Goal: Obtain resource: Obtain resource

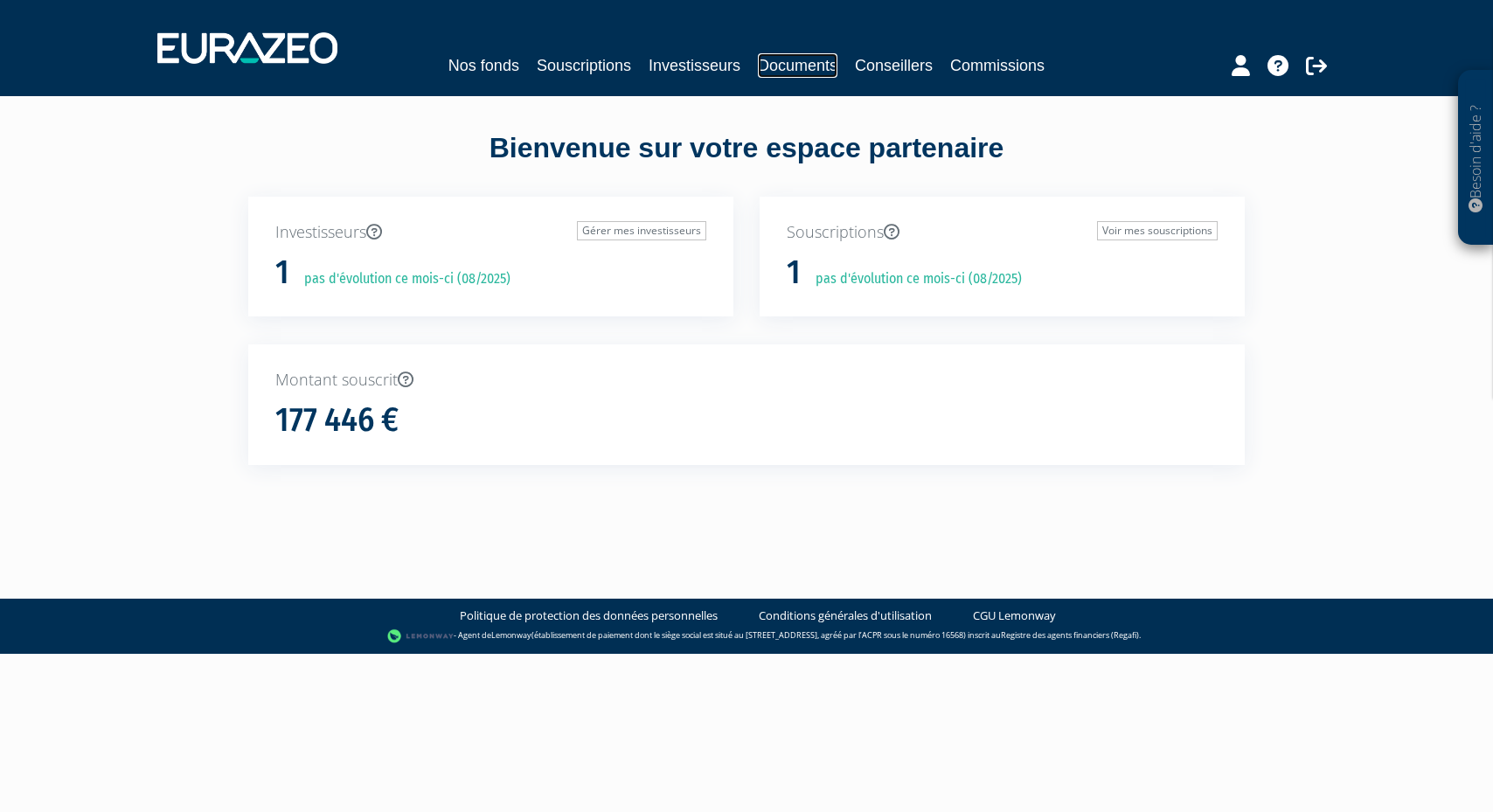
click at [794, 65] on link "Documents" at bounding box center [797, 65] width 79 height 24
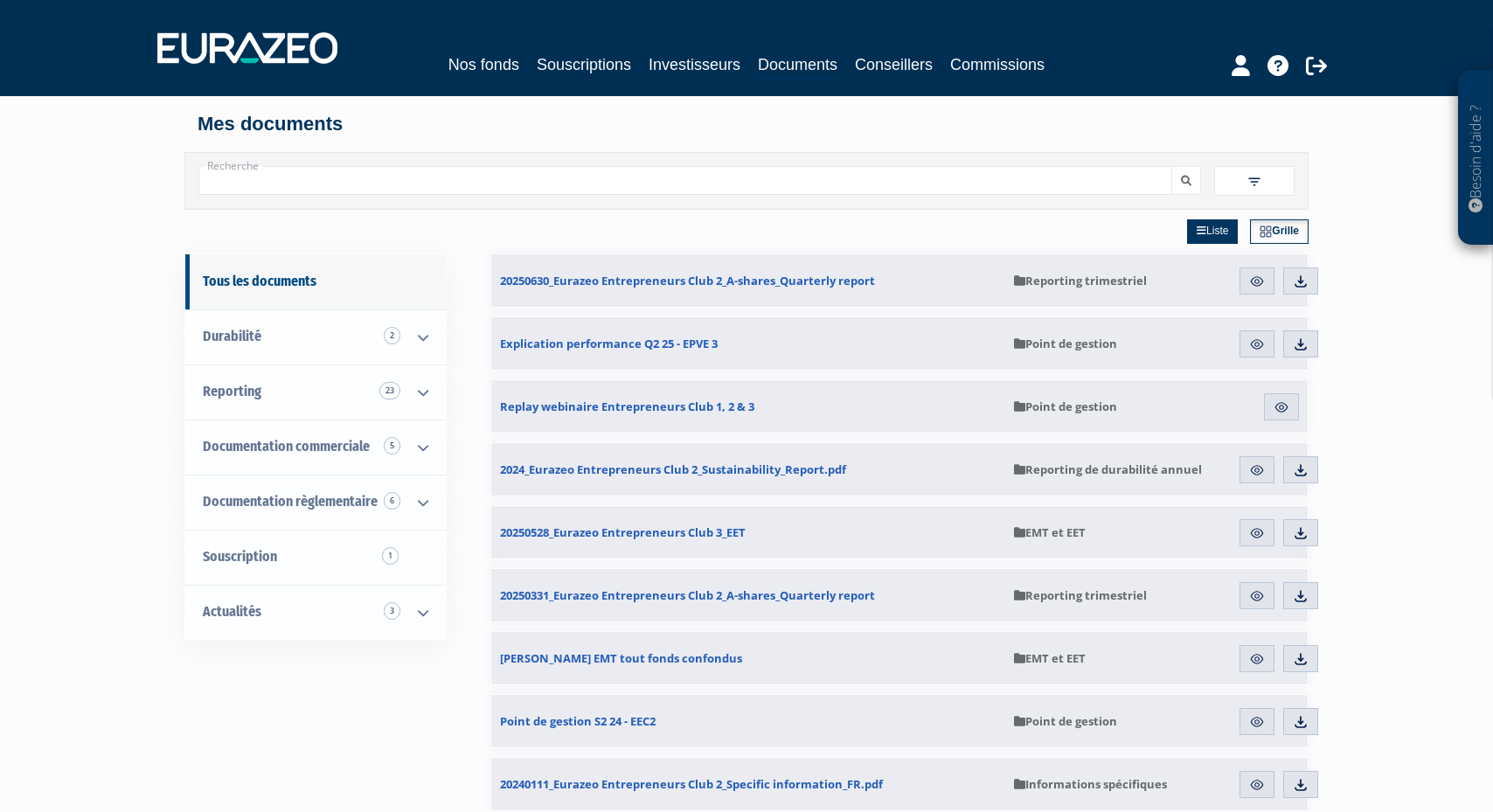
click at [1090, 271] on span "Reporting trimestriel" at bounding box center [1115, 281] width 203 height 53
click at [1251, 279] on img at bounding box center [1257, 281] width 16 height 16
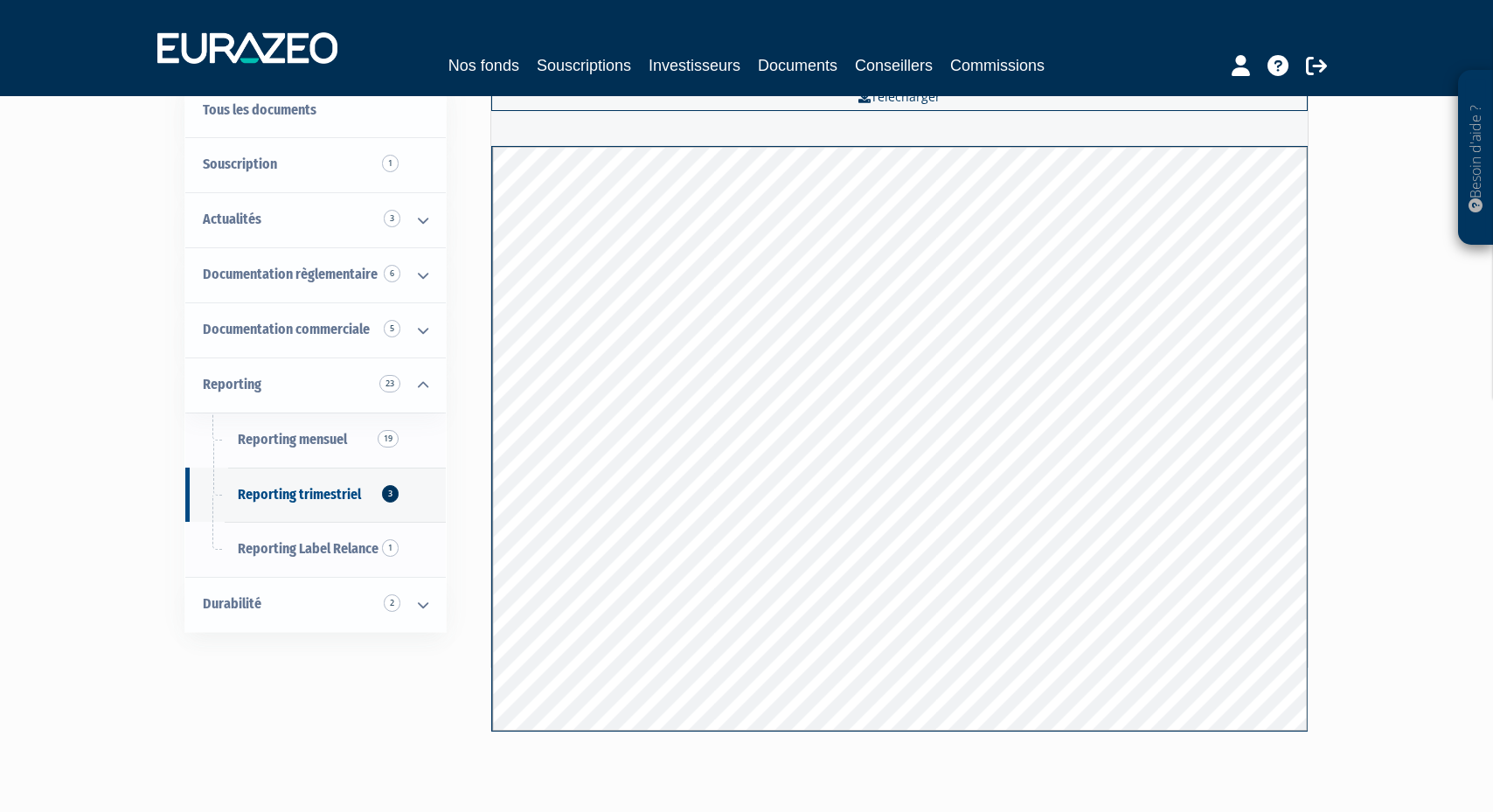
scroll to position [72, 0]
click at [827, 61] on link "Documents" at bounding box center [797, 65] width 79 height 24
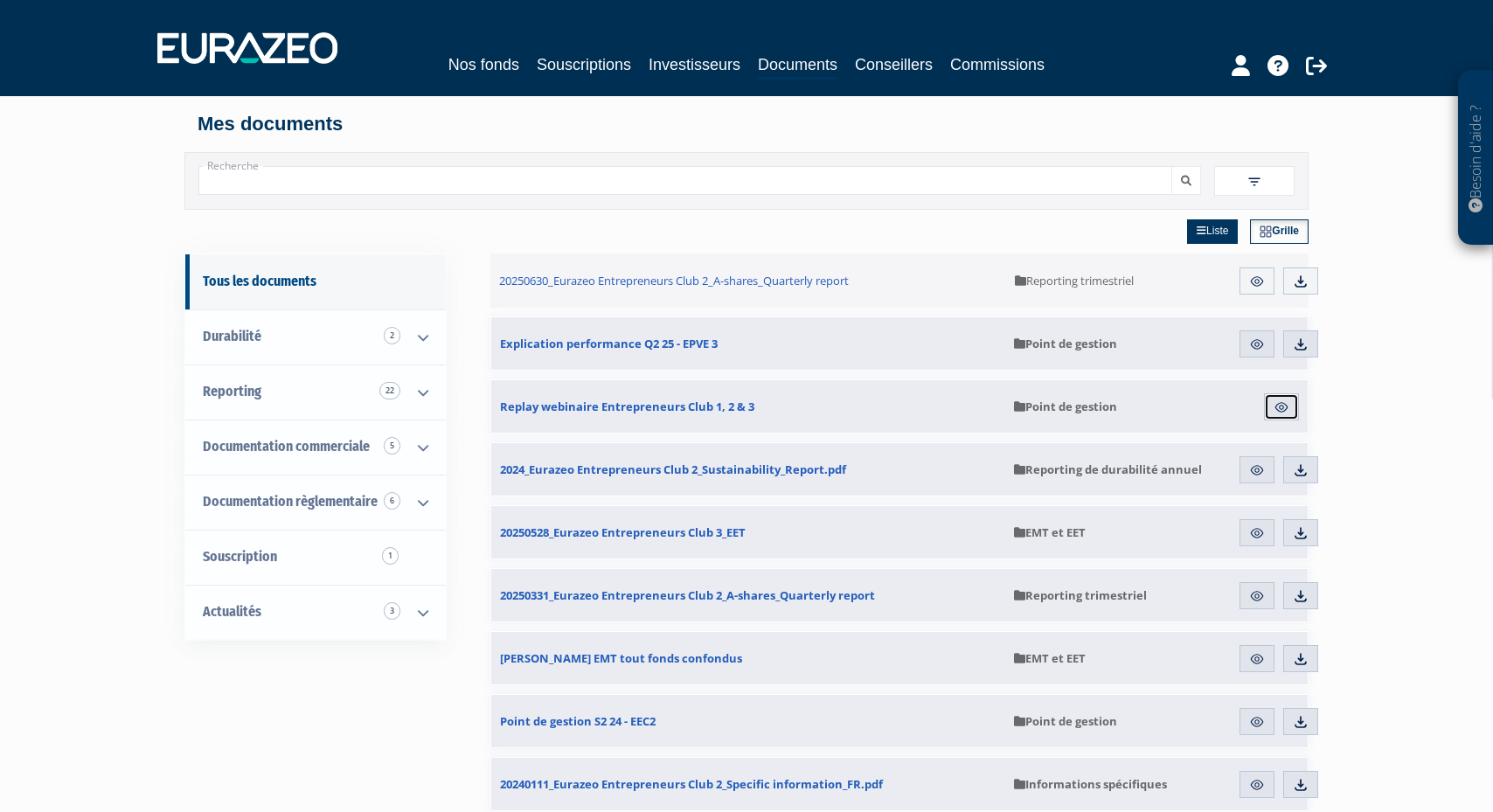
click at [1290, 406] on link "Aperçu" at bounding box center [1282, 407] width 35 height 28
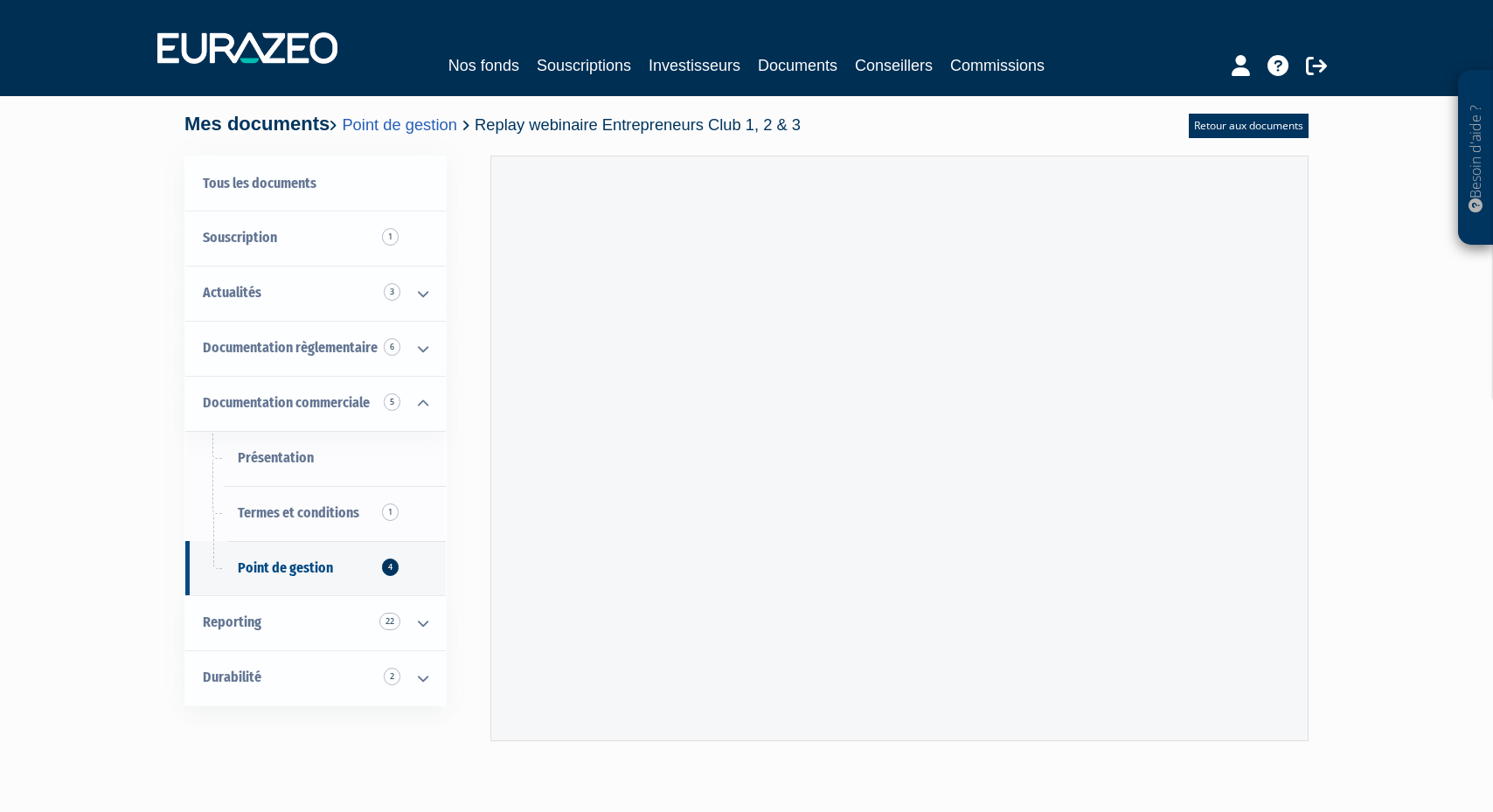
click at [1469, 377] on div "Besoin d'aide ? × J'ai besoin d'aide Si vous avez une question à propos du fonc…" at bounding box center [746, 404] width 1493 height 807
click at [730, 73] on link "Investisseurs" at bounding box center [695, 65] width 92 height 24
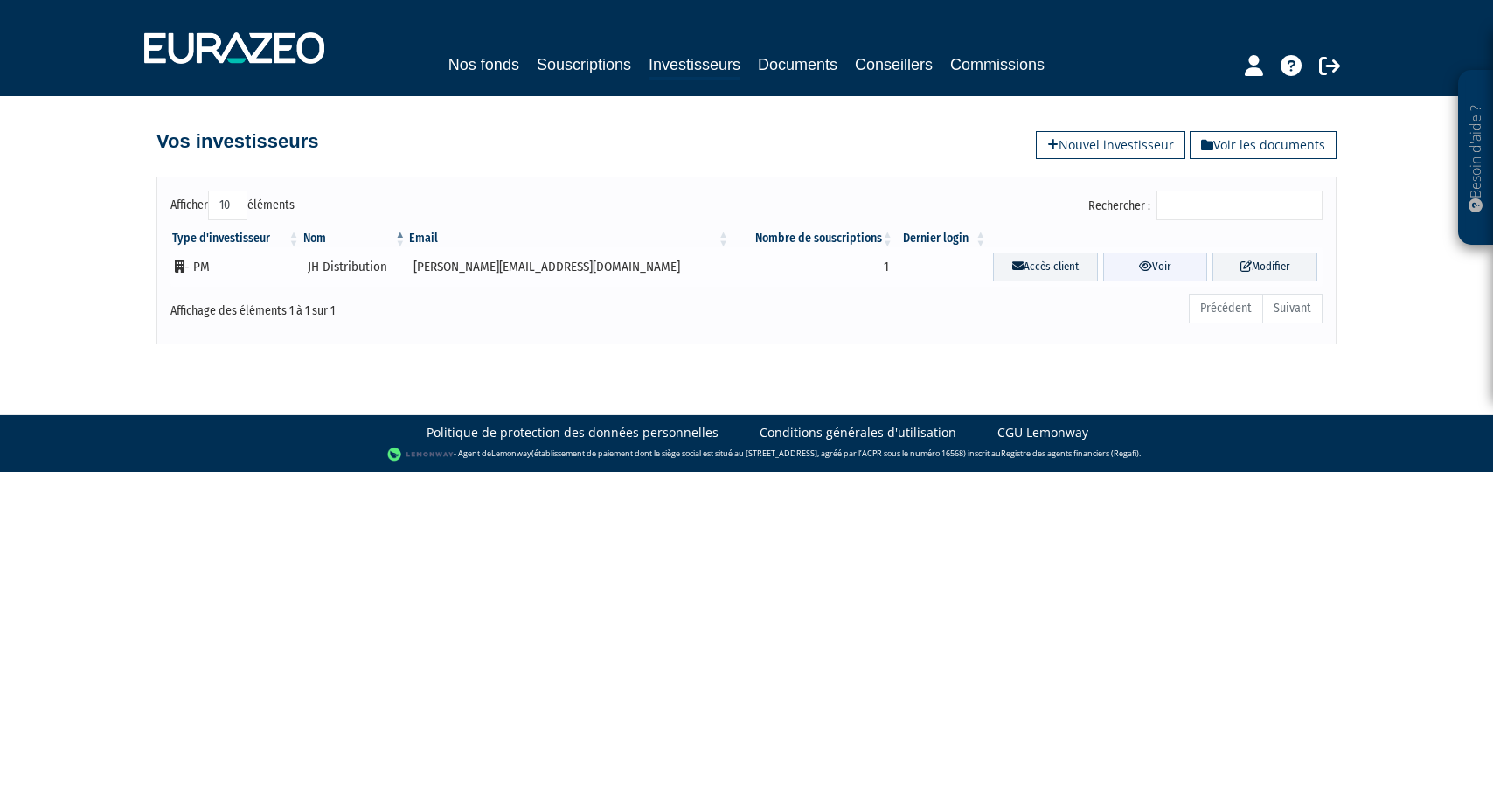
click at [1150, 263] on link "Voir" at bounding box center [1155, 266] width 105 height 28
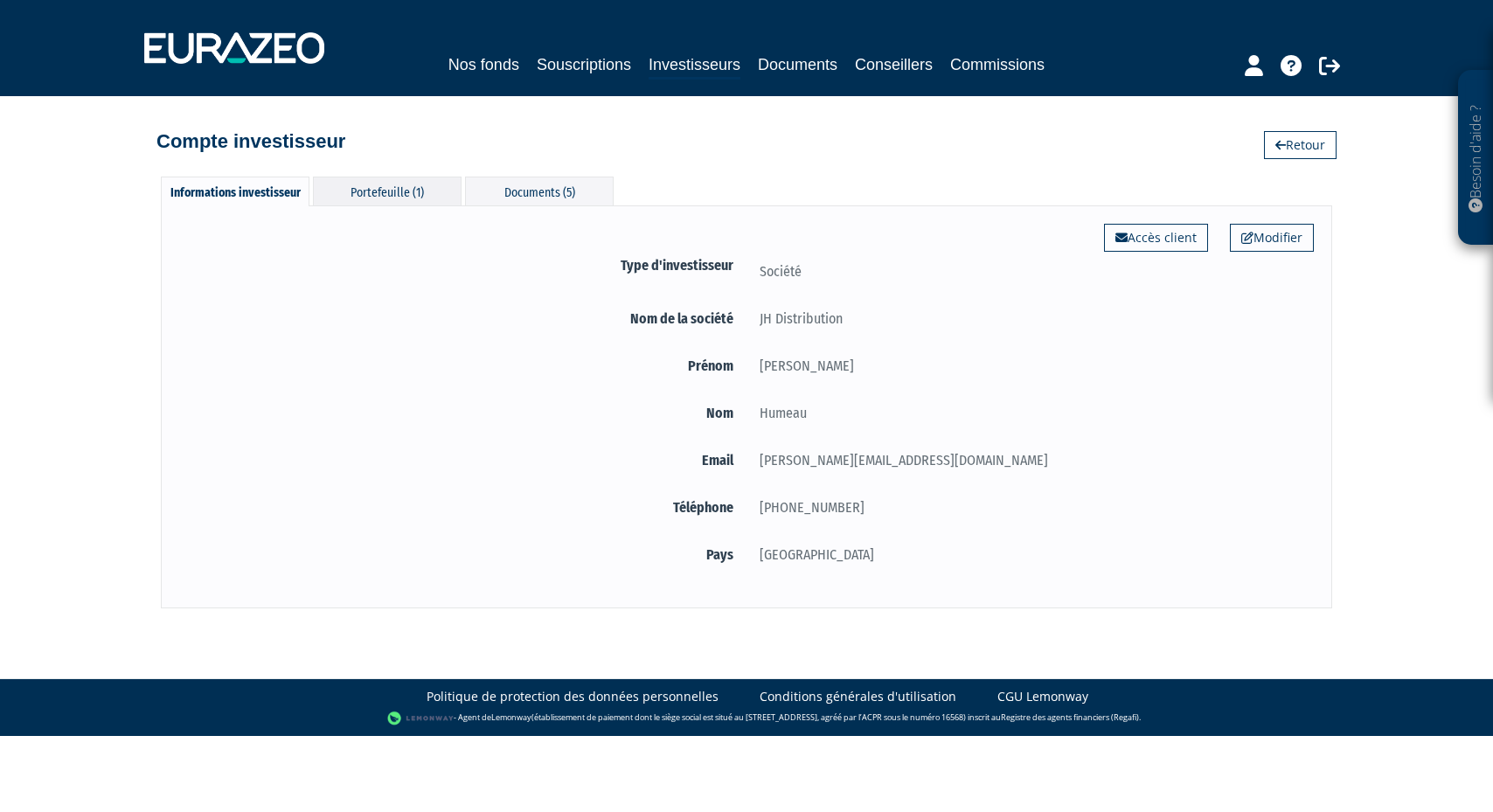
click at [375, 184] on div "Portefeuille (1)" at bounding box center [388, 190] width 149 height 28
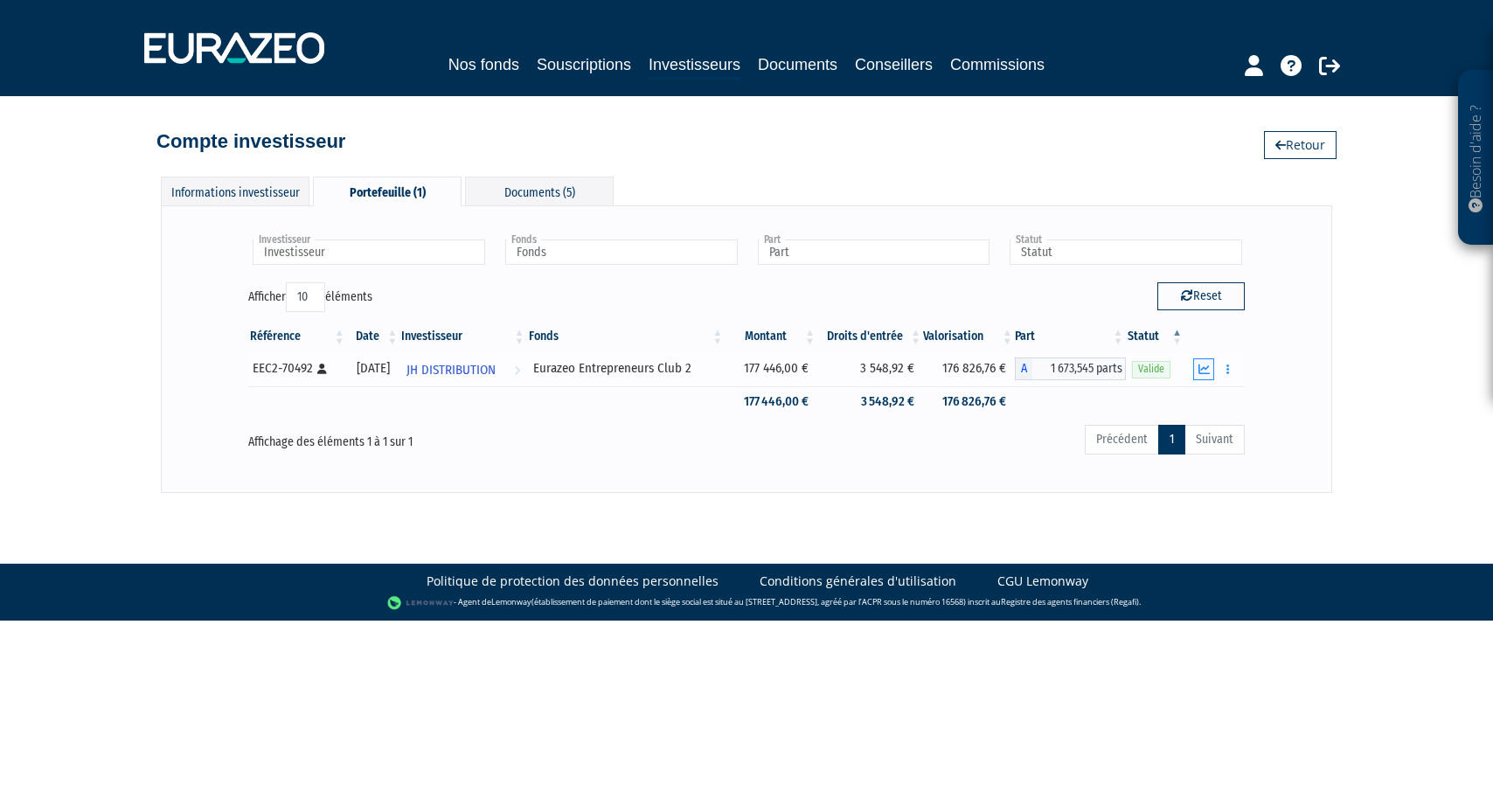
click at [1207, 372] on icon "button" at bounding box center [1205, 369] width 12 height 12
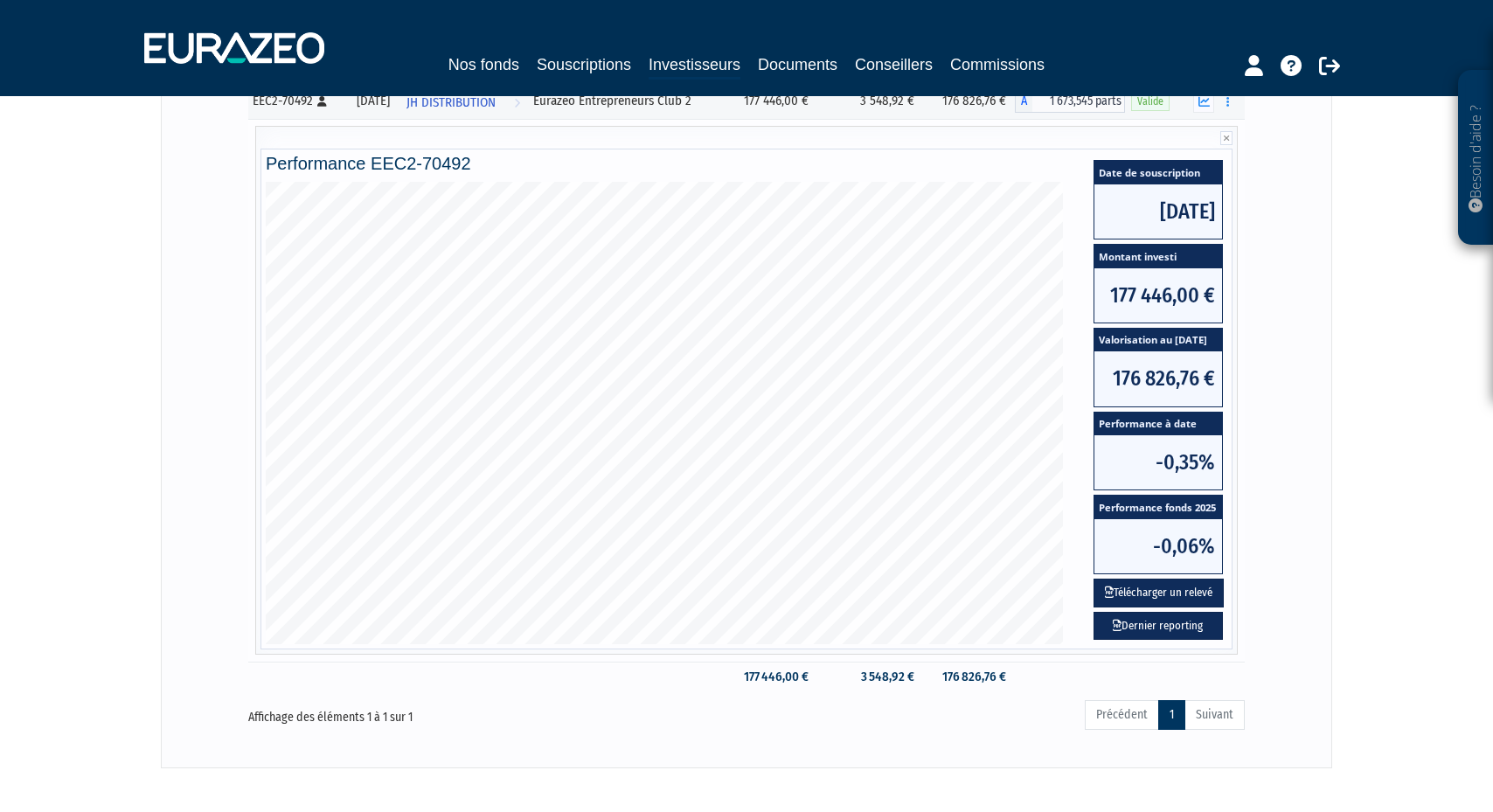
scroll to position [291, 0]
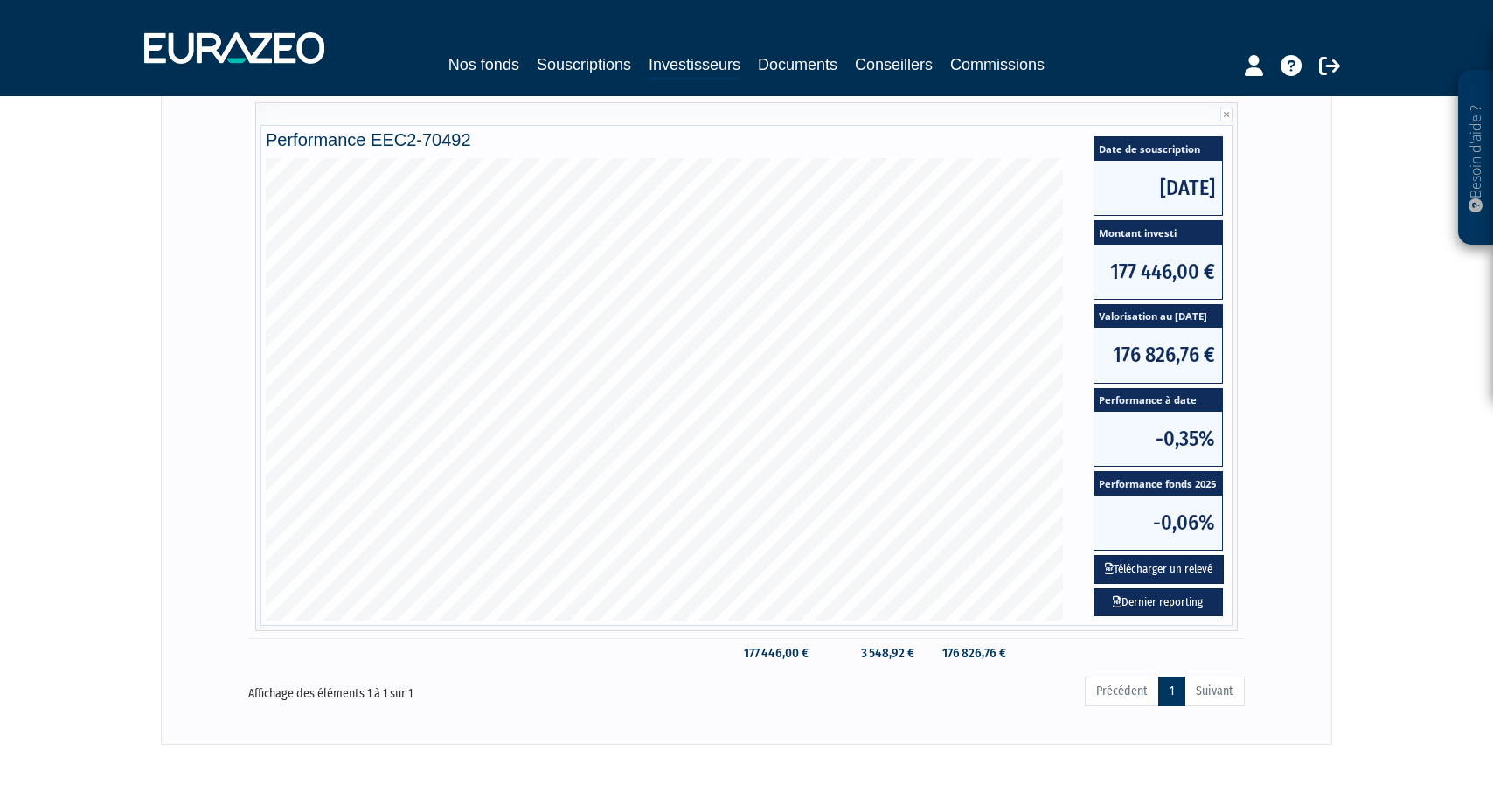
click at [1157, 573] on button "Télécharger un relevé" at bounding box center [1159, 569] width 130 height 28
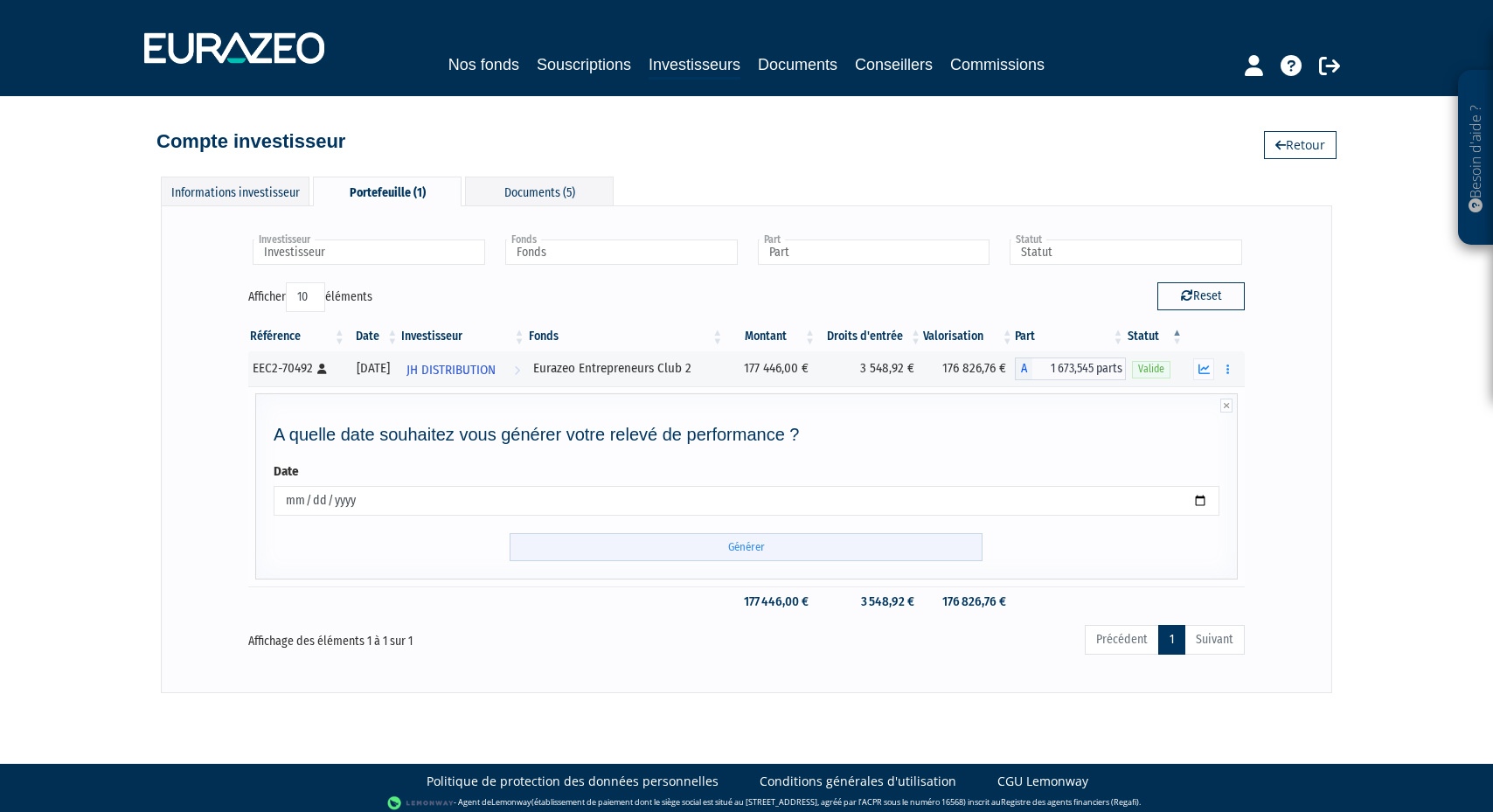
click at [884, 541] on input "Générer" at bounding box center [746, 547] width 473 height 28
click at [747, 549] on input "Générer" at bounding box center [746, 547] width 473 height 28
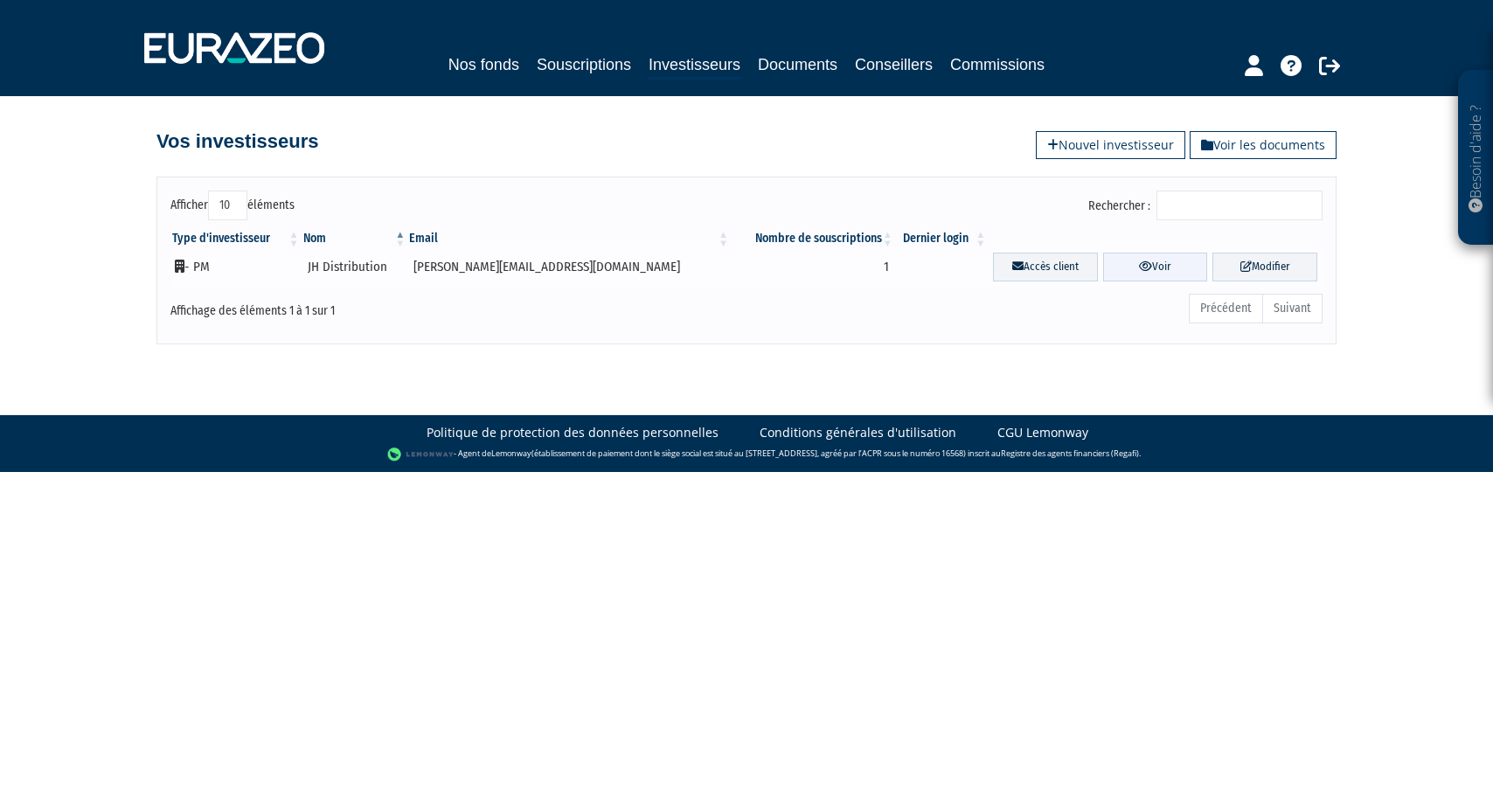
click at [1185, 269] on link "Voir" at bounding box center [1155, 266] width 105 height 28
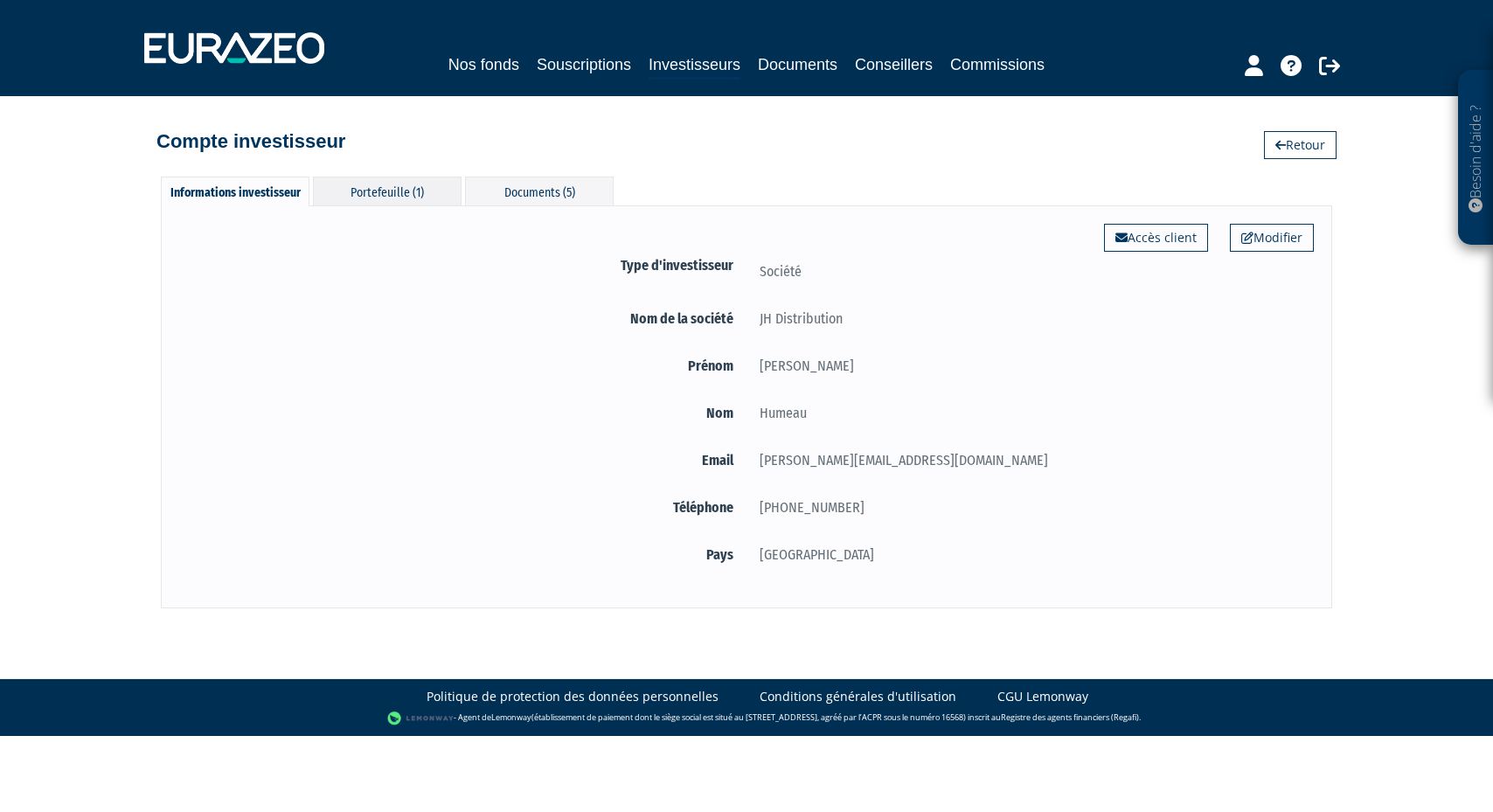
click at [398, 192] on div "Portefeuille (1)" at bounding box center [388, 190] width 149 height 28
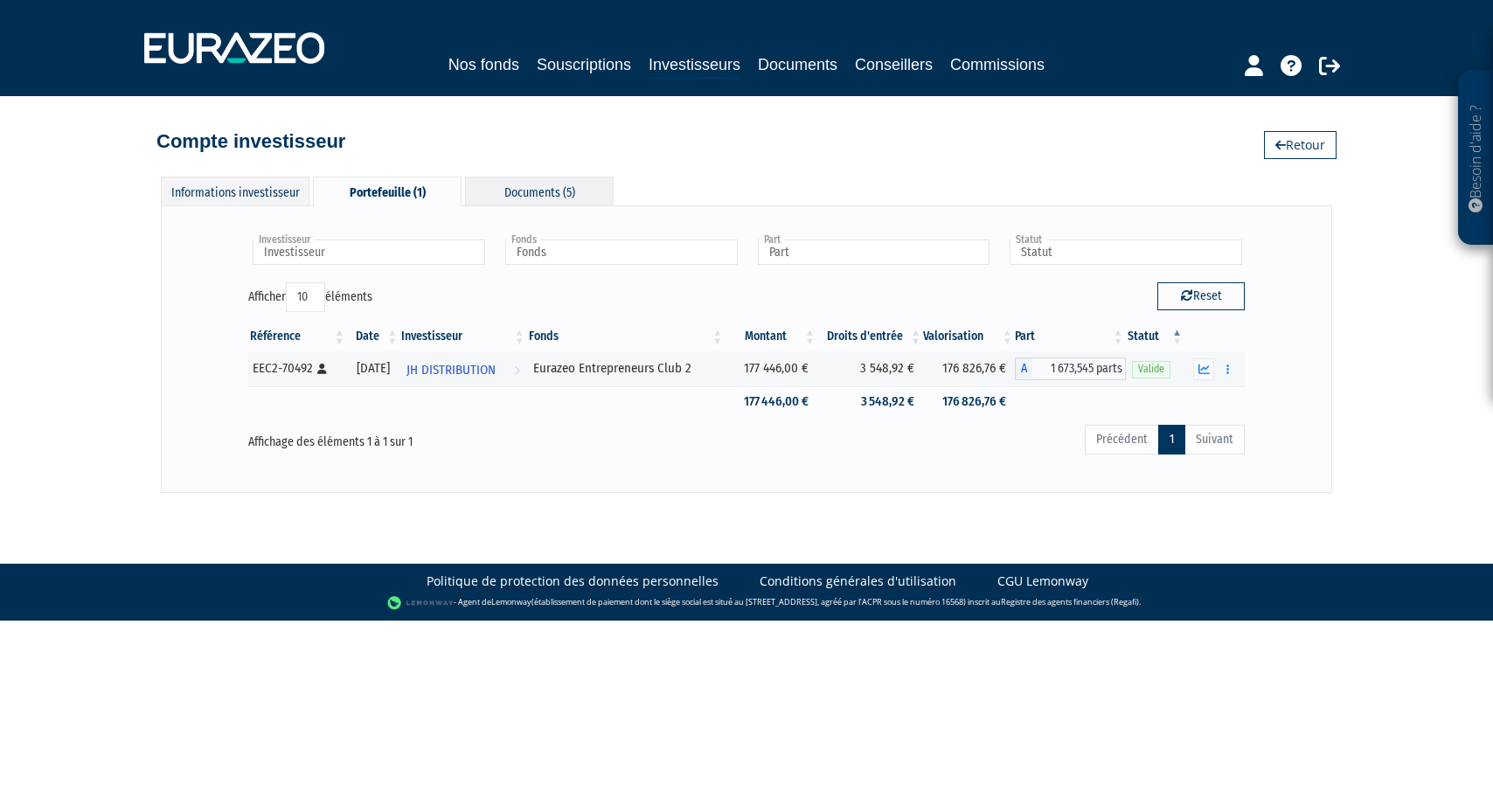
click at [509, 196] on div "Documents (5)" at bounding box center [540, 190] width 149 height 28
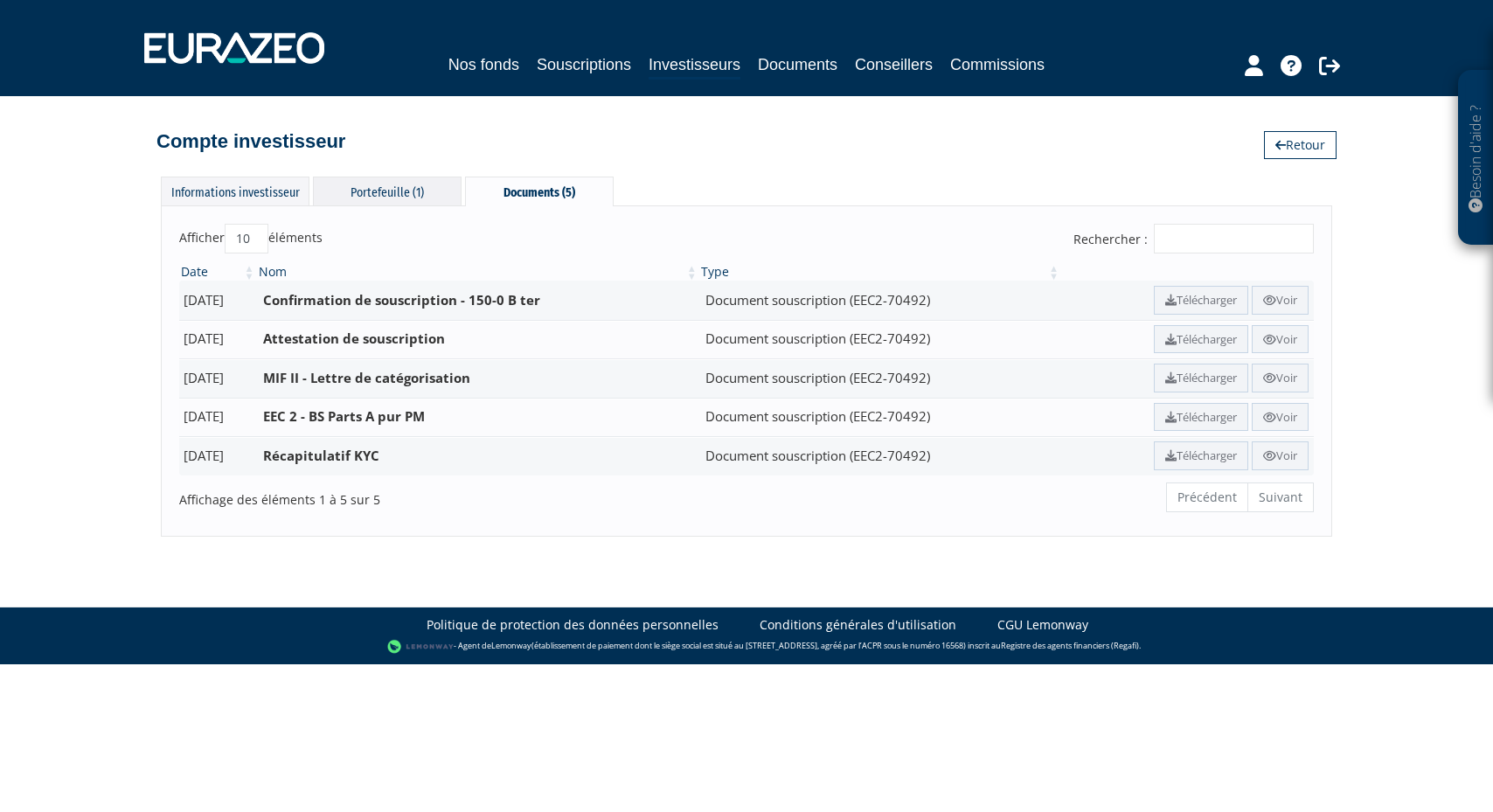
click at [437, 180] on div "Portefeuille (1)" at bounding box center [388, 190] width 149 height 28
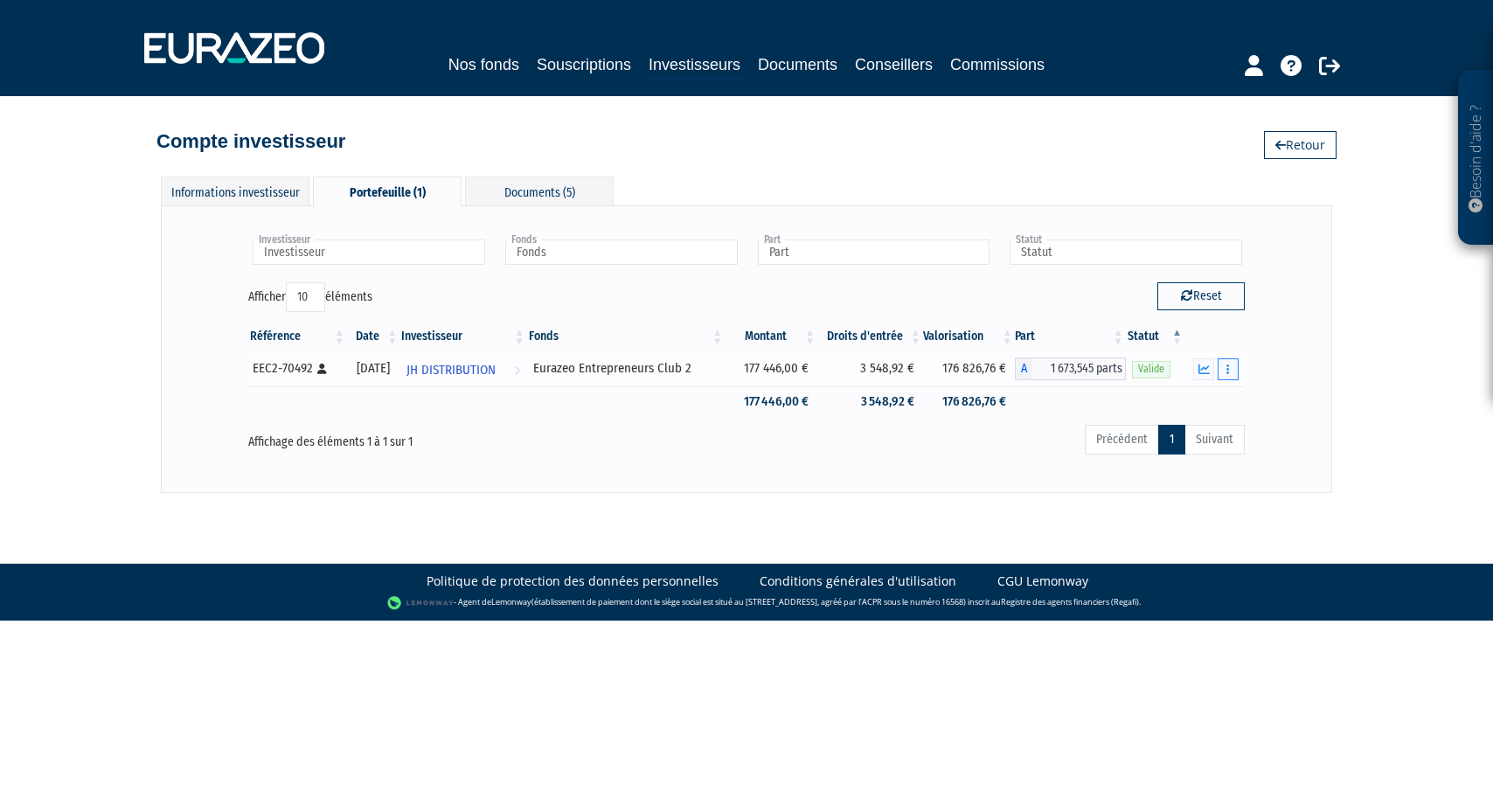
click at [1232, 370] on button "button" at bounding box center [1228, 369] width 21 height 22
click at [1209, 370] on icon "button" at bounding box center [1205, 369] width 12 height 12
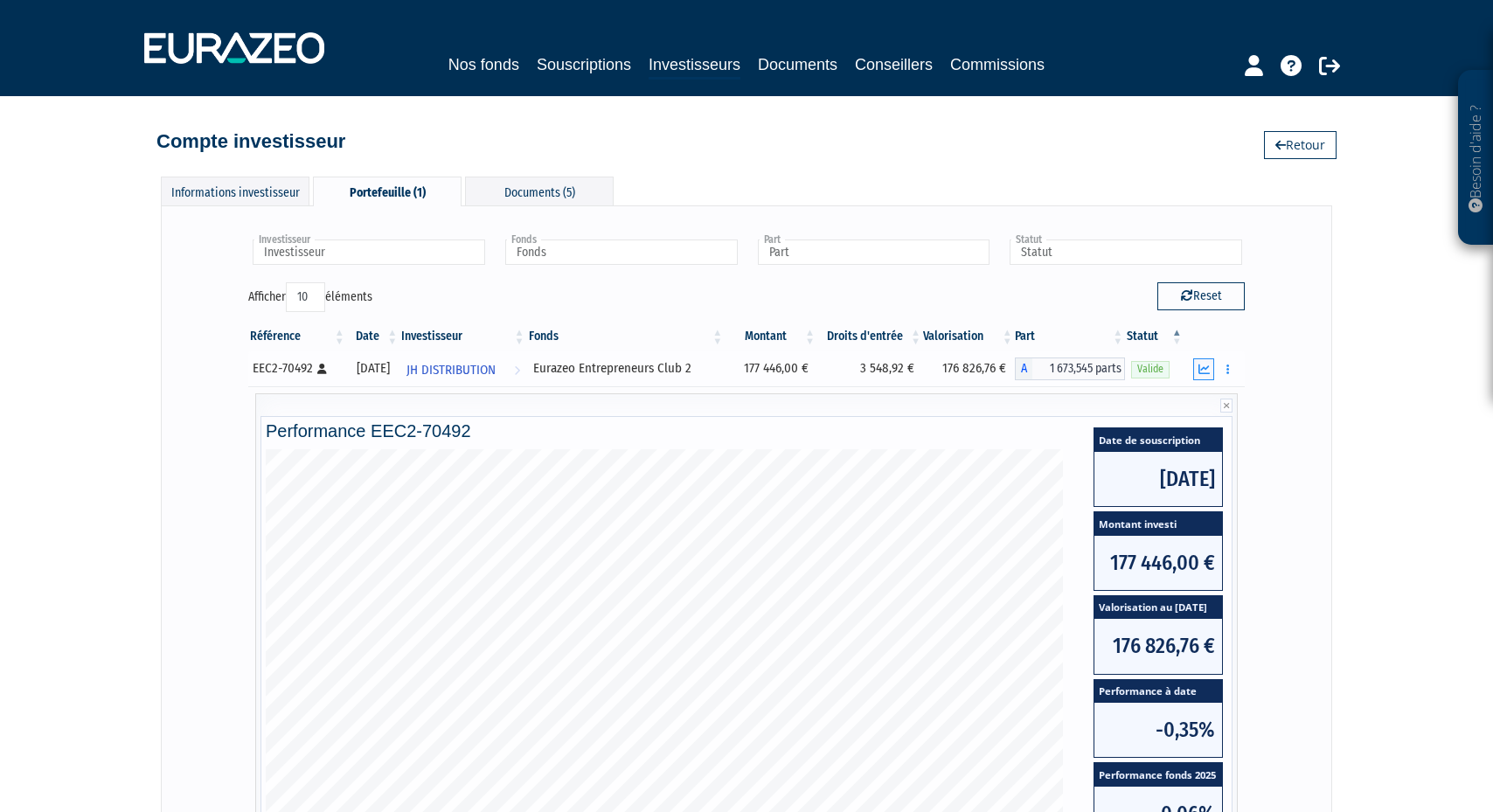
click at [1209, 370] on icon "button" at bounding box center [1205, 369] width 12 height 12
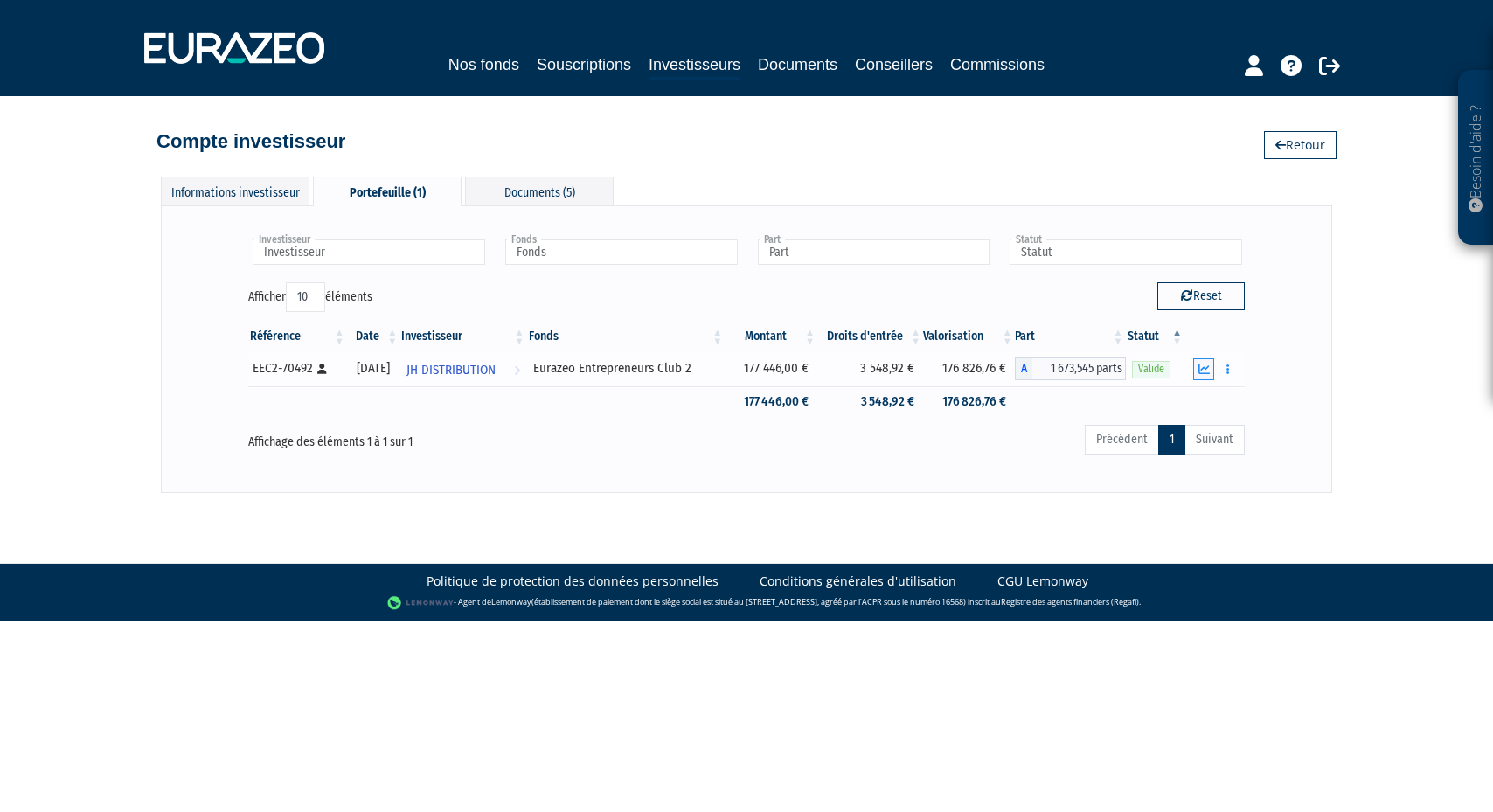
click at [1209, 369] on icon "button" at bounding box center [1205, 369] width 12 height 12
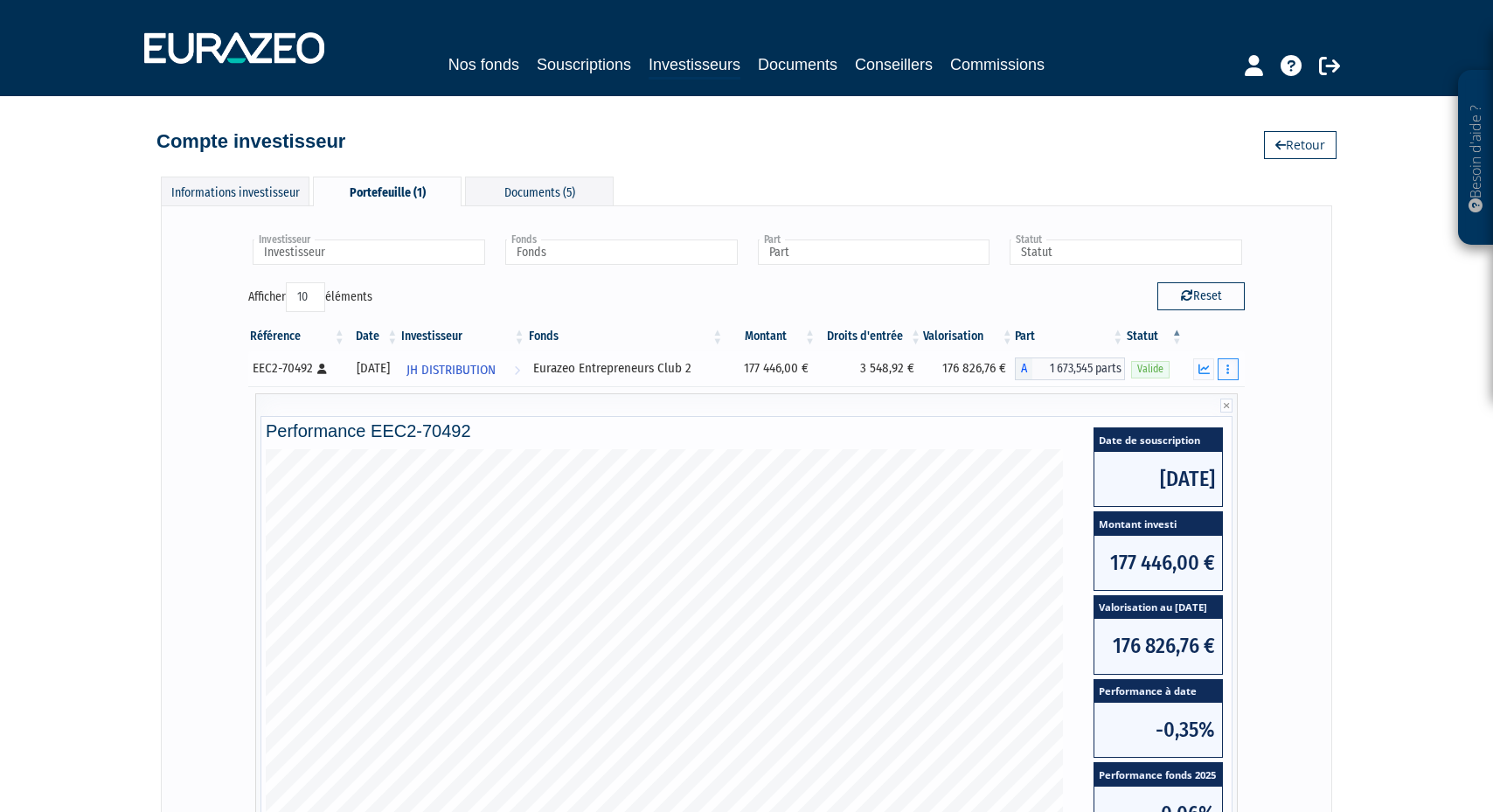
click at [1231, 369] on button "button" at bounding box center [1228, 369] width 21 height 22
click at [1218, 393] on link "Documents" at bounding box center [1189, 400] width 87 height 28
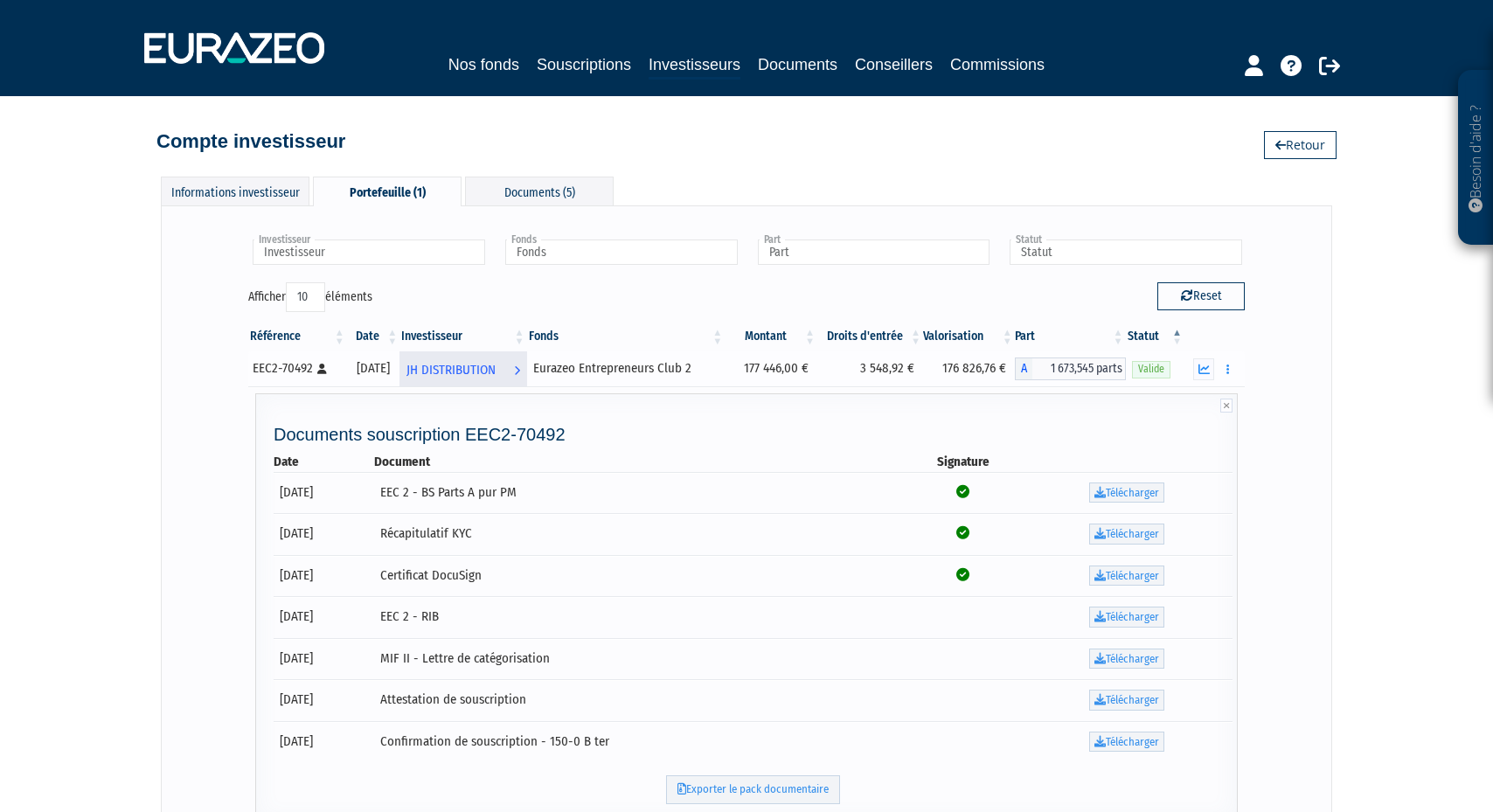
click at [448, 361] on span "JH DISTRIBUTION" at bounding box center [451, 369] width 89 height 32
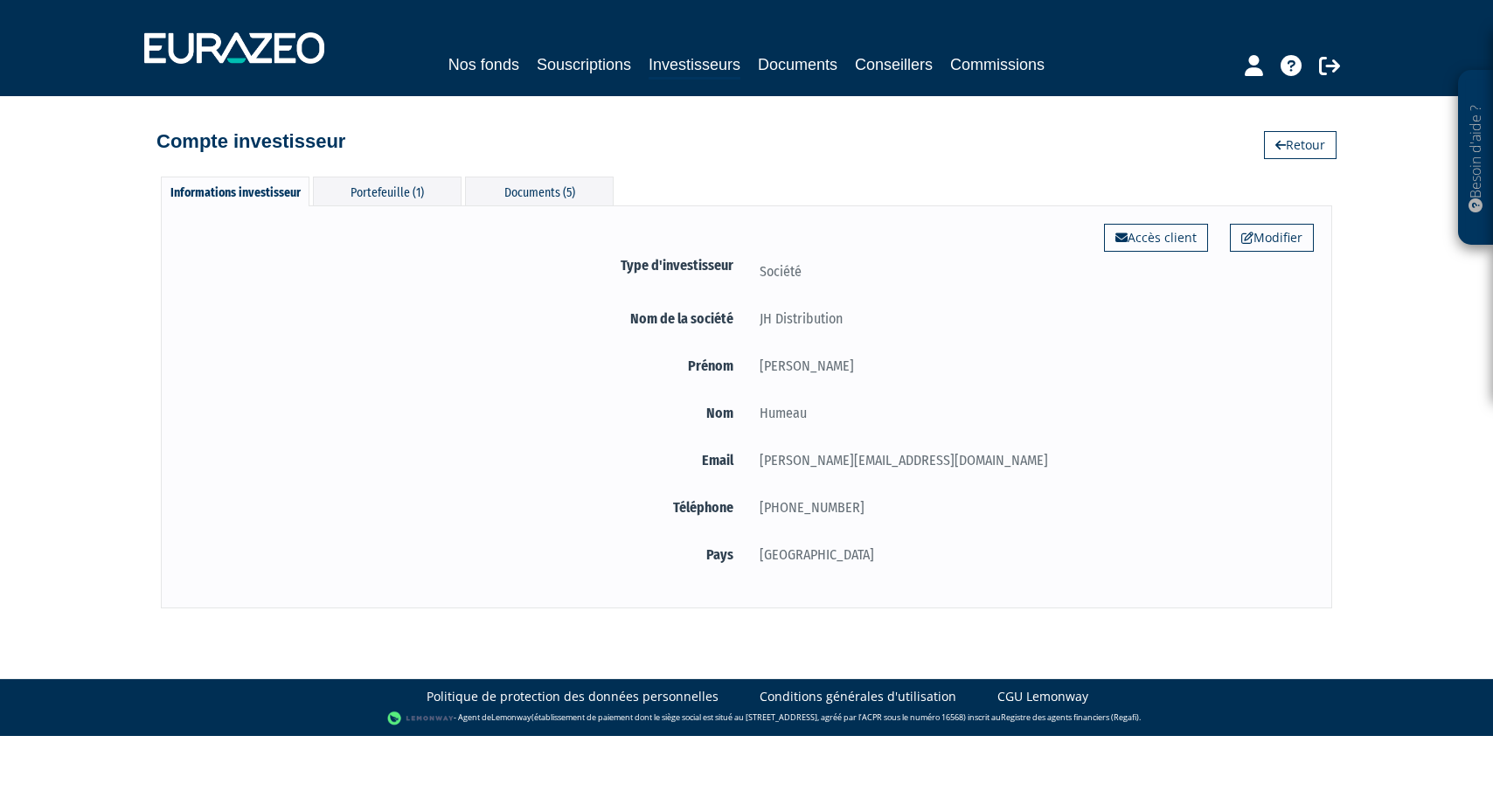
click at [418, 209] on div "Modifier Accès client Type d'investisseur Société Nom de la société JH Distribu…" at bounding box center [746, 406] width 1172 height 403
click at [418, 200] on div "Portefeuille (1)" at bounding box center [388, 190] width 149 height 28
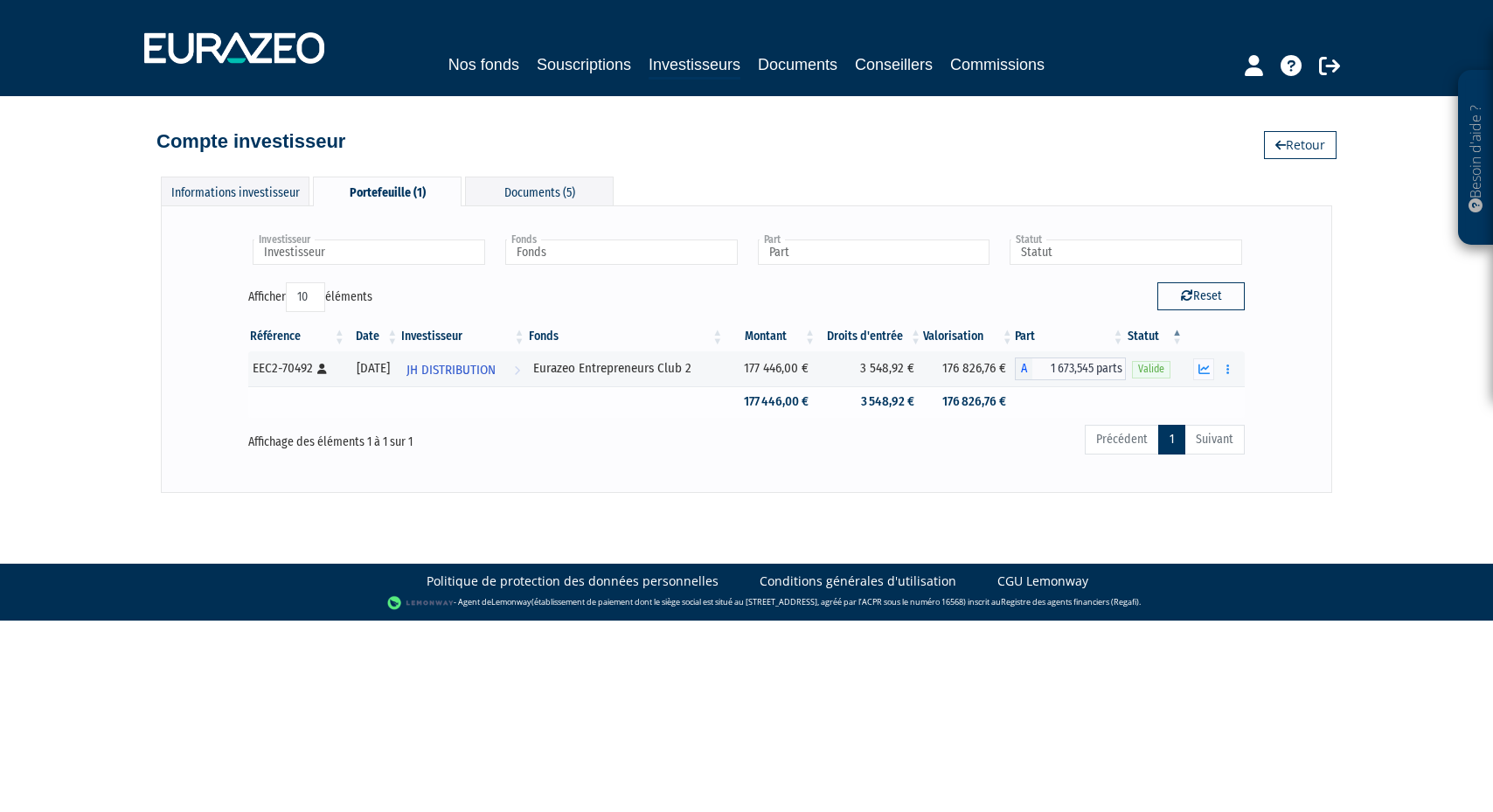
click at [799, 394] on td "177 446,00 €" at bounding box center [771, 401] width 93 height 30
click at [976, 395] on td "176 826,76 €" at bounding box center [969, 401] width 92 height 30
click at [307, 366] on div "EEC2-70492 [Français] Personne physique" at bounding box center [297, 368] width 88 height 19
click at [1213, 368] on button "button" at bounding box center [1203, 369] width 21 height 22
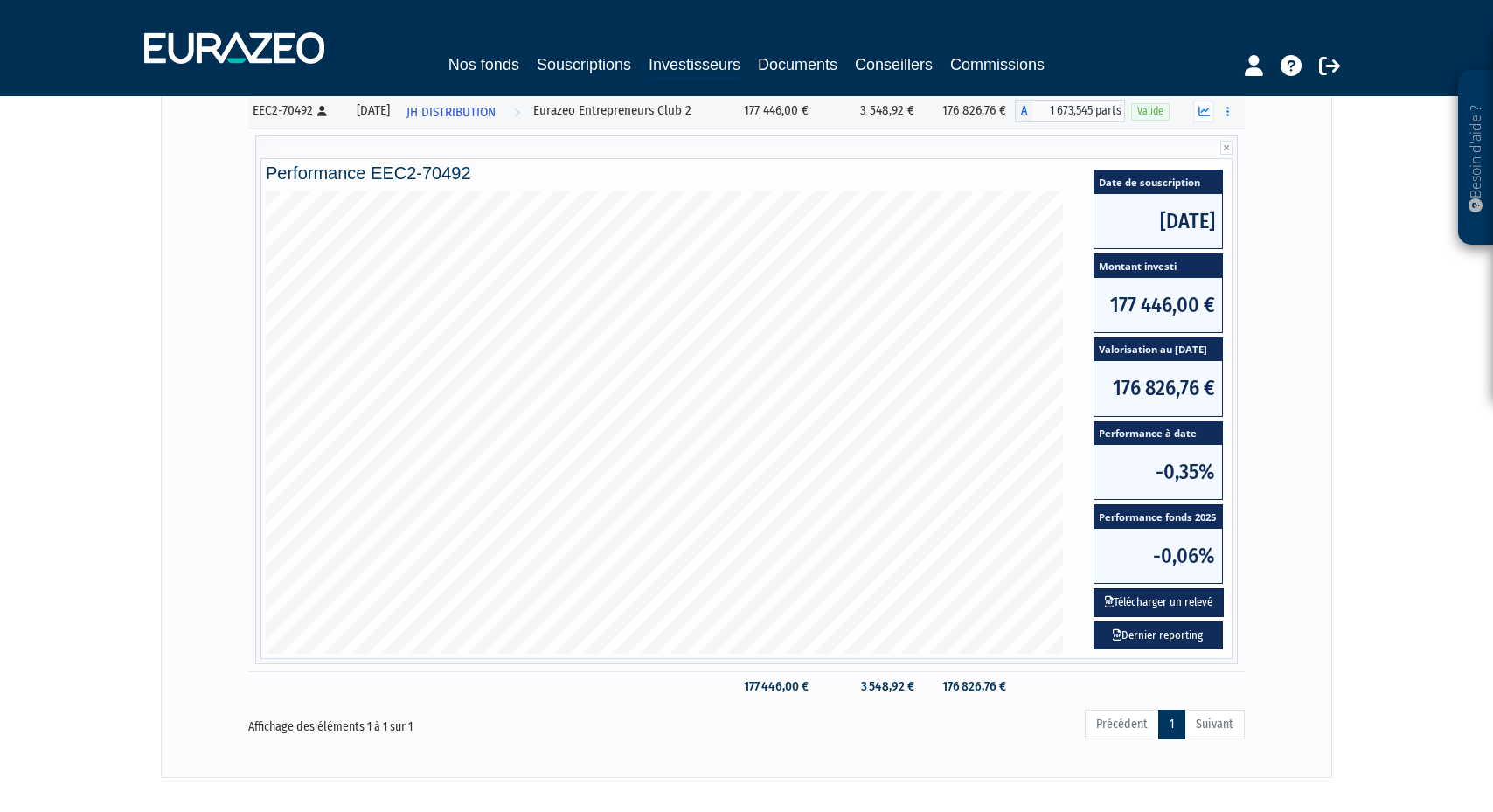
scroll to position [350, 0]
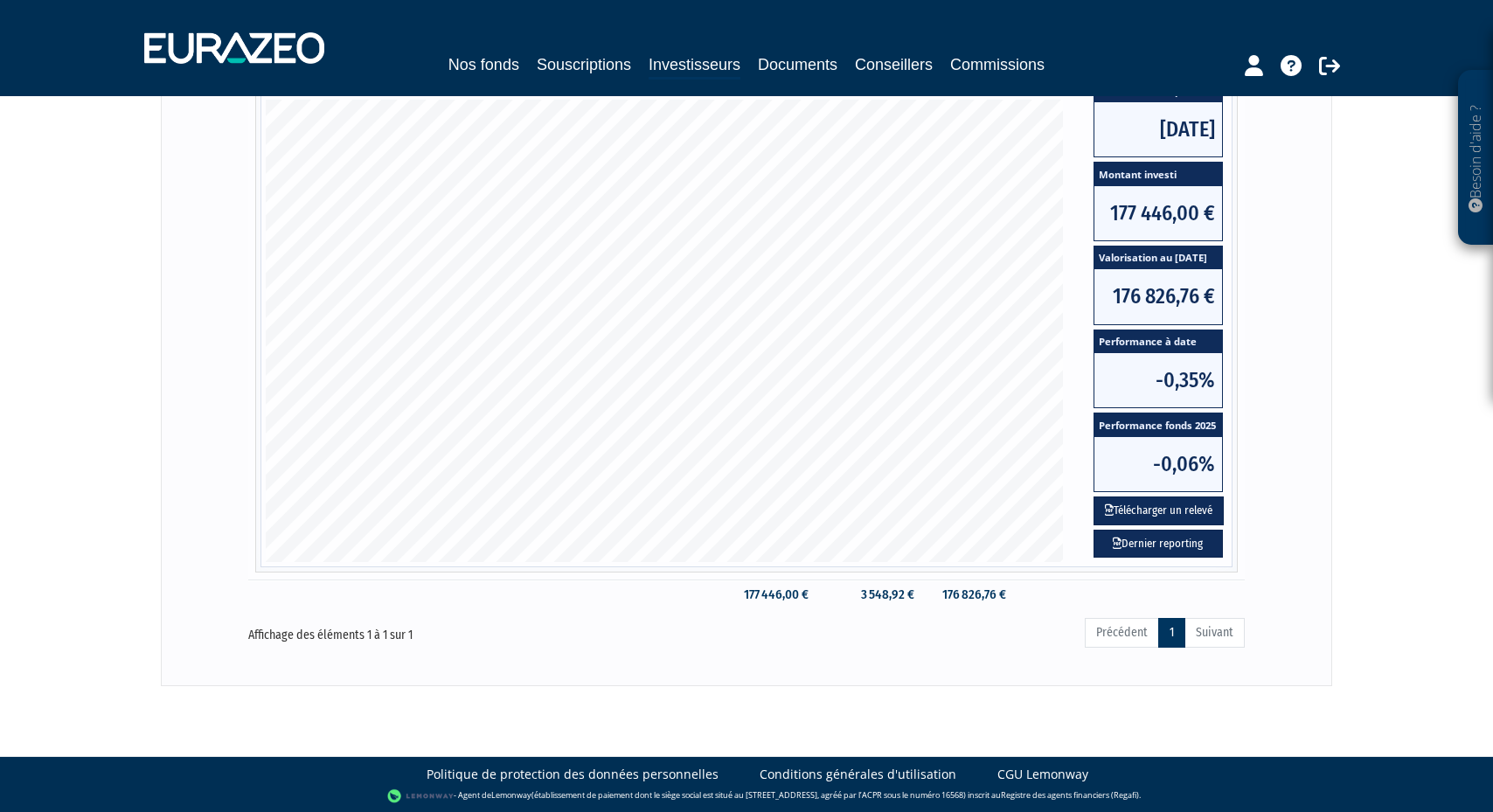
click at [1179, 458] on span "-0,06%" at bounding box center [1158, 463] width 127 height 54
click at [1163, 544] on link "Dernier reporting" at bounding box center [1159, 544] width 129 height 28
